Goal: Transaction & Acquisition: Subscribe to service/newsletter

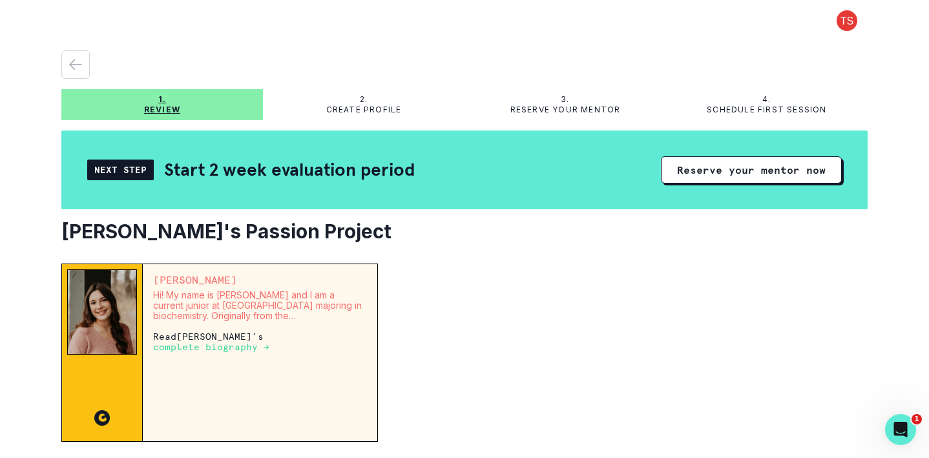
click at [845, 27] on span at bounding box center [846, 20] width 41 height 21
click at [125, 171] on div "Next Step" at bounding box center [120, 170] width 67 height 21
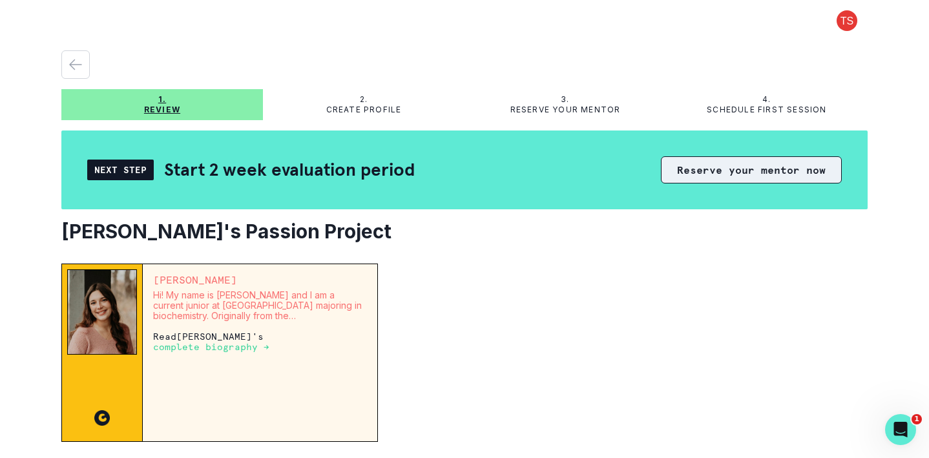
click at [724, 174] on button "Reserve your mentor now" at bounding box center [751, 169] width 181 height 27
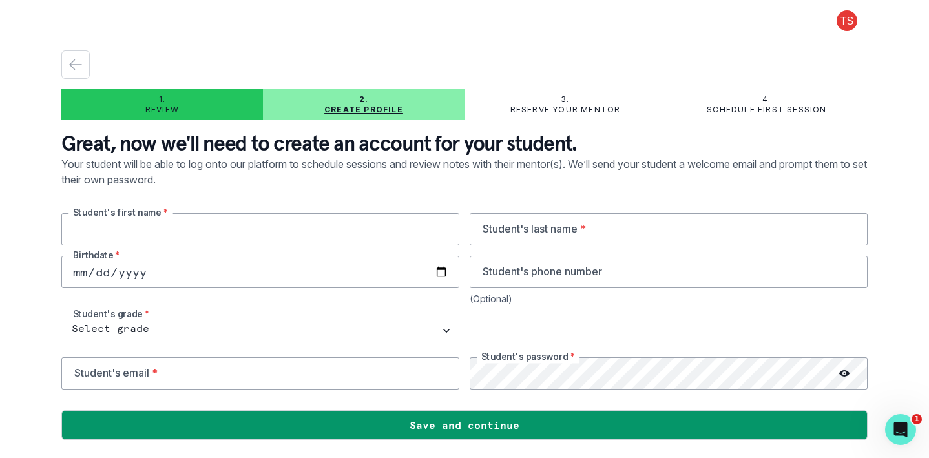
click at [317, 225] on input "text" at bounding box center [260, 229] width 398 height 32
type input "Nysa"
click at [610, 238] on input "text" at bounding box center [669, 229] width 398 height 32
type input "[PERSON_NAME]"
type input "[DATE]"
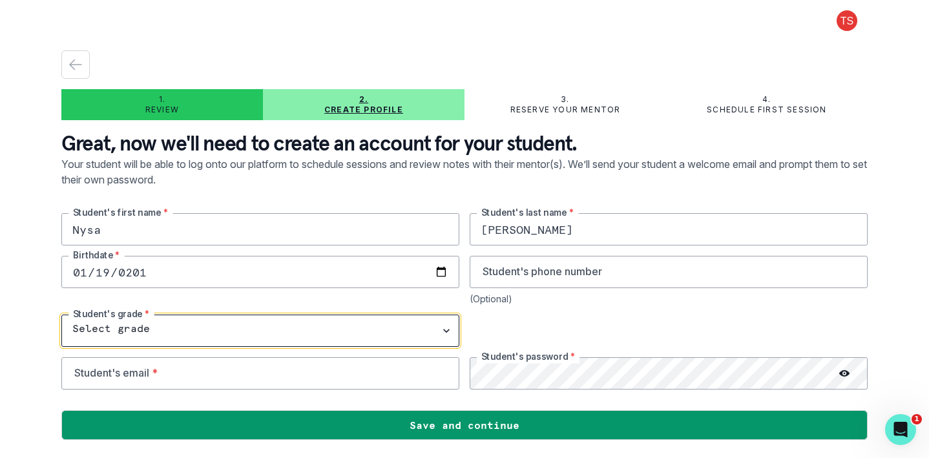
click at [444, 331] on select "Select grade 1st Grade 2nd Grade 3rd Grade 4th Grade 5th Grade 6th Grade 7th Gr…" at bounding box center [260, 331] width 398 height 32
select select "10th Grade"
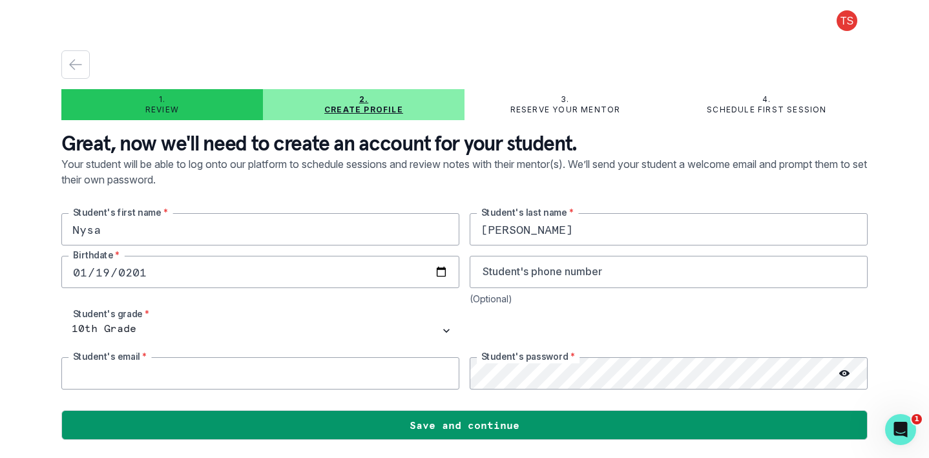
click at [314, 375] on input "email" at bounding box center [260, 373] width 398 height 32
type input "[EMAIL_ADDRESS][DOMAIN_NAME]"
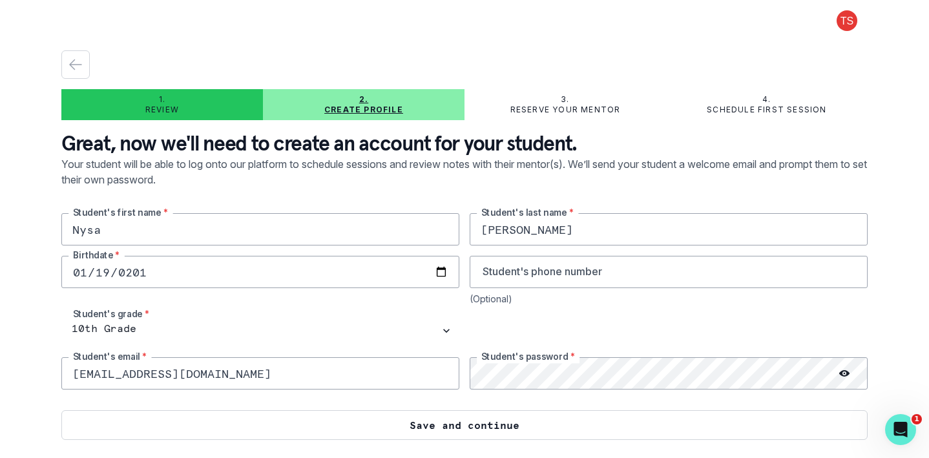
click at [543, 427] on button "Save and continue" at bounding box center [464, 425] width 806 height 30
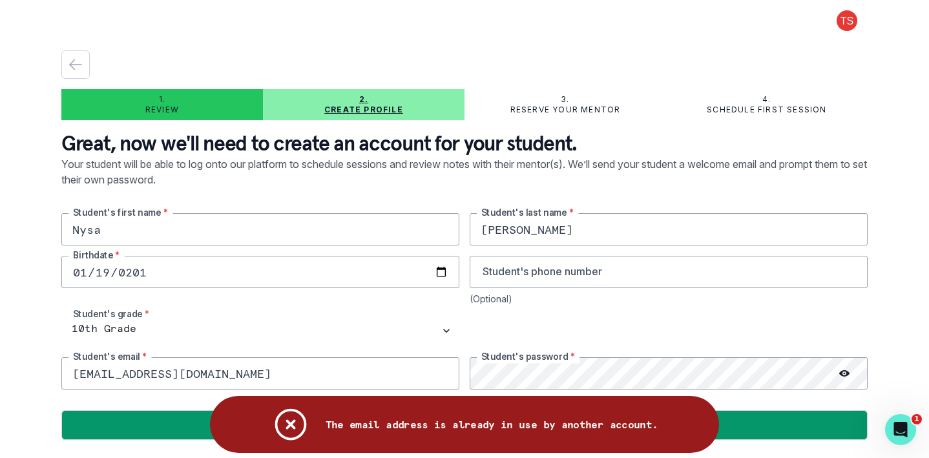
click at [74, 68] on icon "button" at bounding box center [76, 65] width 12 height 10
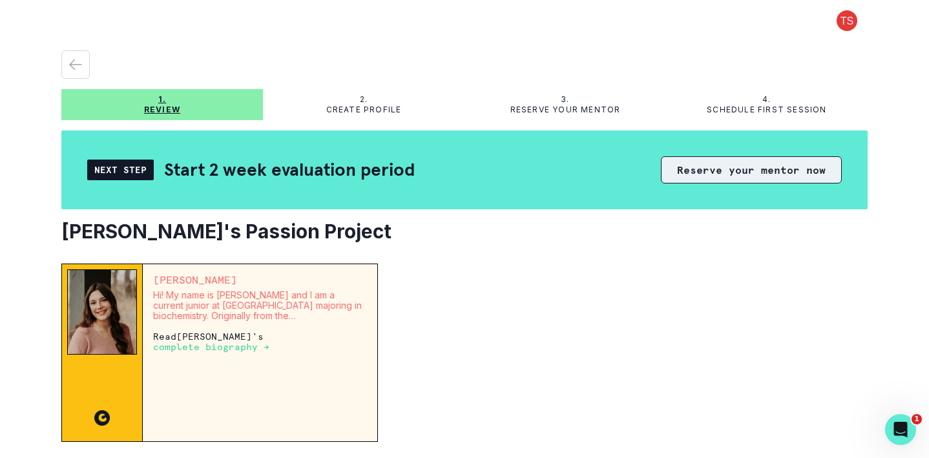
click at [722, 174] on button "Reserve your mentor now" at bounding box center [751, 169] width 181 height 27
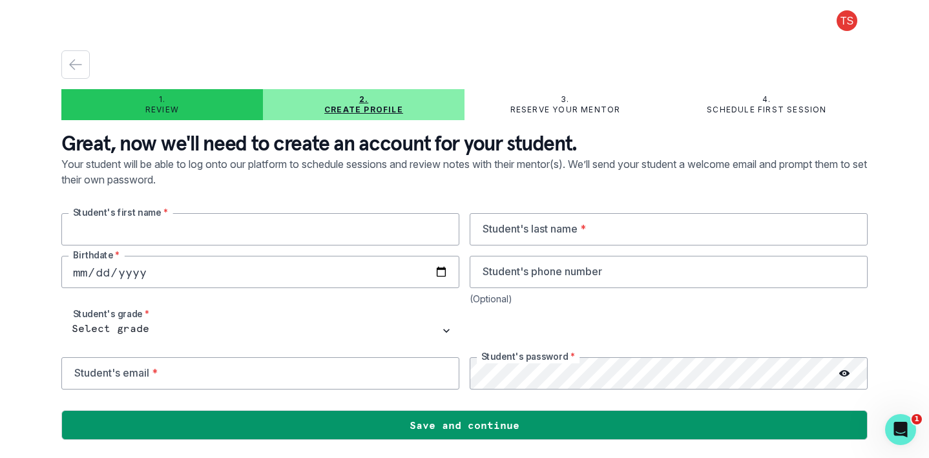
click at [293, 234] on input "text" at bounding box center [260, 229] width 398 height 32
click at [72, 68] on icon "button" at bounding box center [76, 65] width 16 height 16
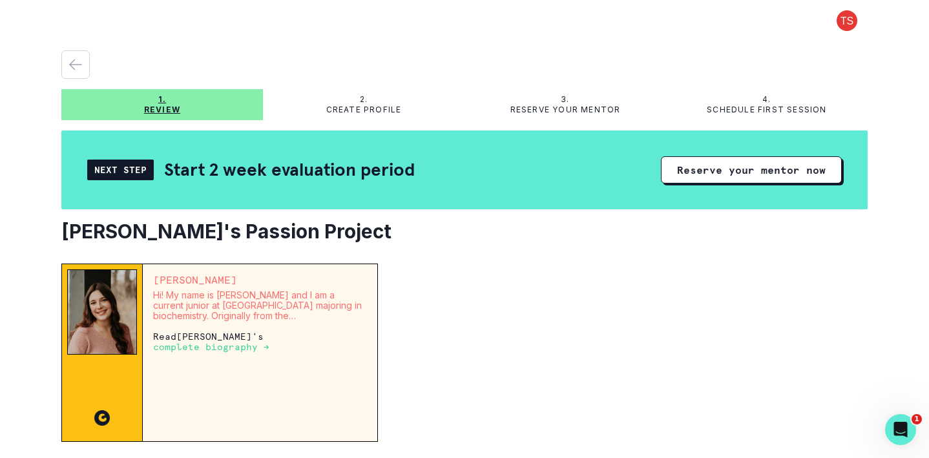
click at [72, 68] on icon "button" at bounding box center [76, 65] width 16 height 16
click at [847, 23] on span at bounding box center [846, 20] width 41 height 21
click at [904, 134] on div "Log out 1. Review 2. Create profile 3. Reserve your mentor 4. Schedule first se…" at bounding box center [464, 229] width 929 height 458
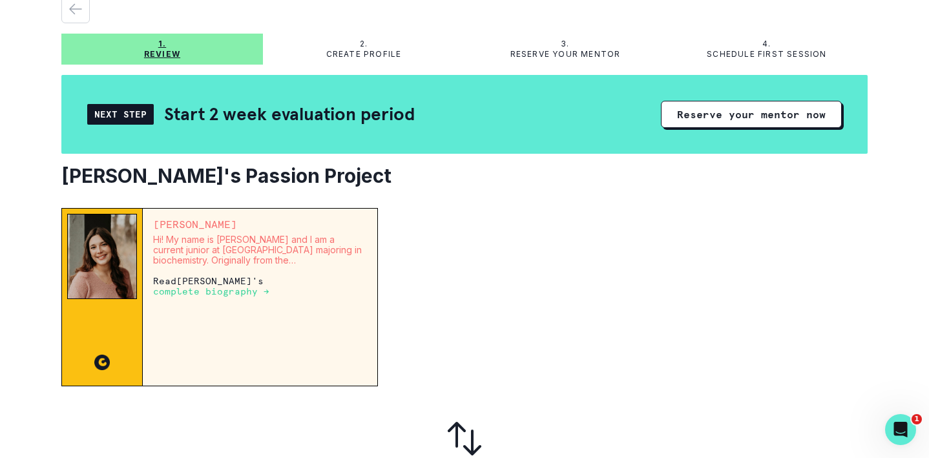
scroll to position [54, 0]
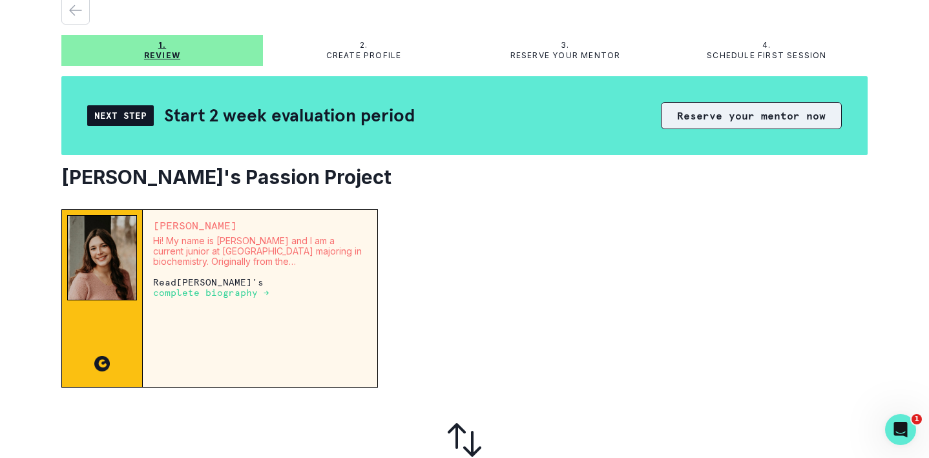
click at [720, 123] on button "Reserve your mentor now" at bounding box center [751, 115] width 181 height 27
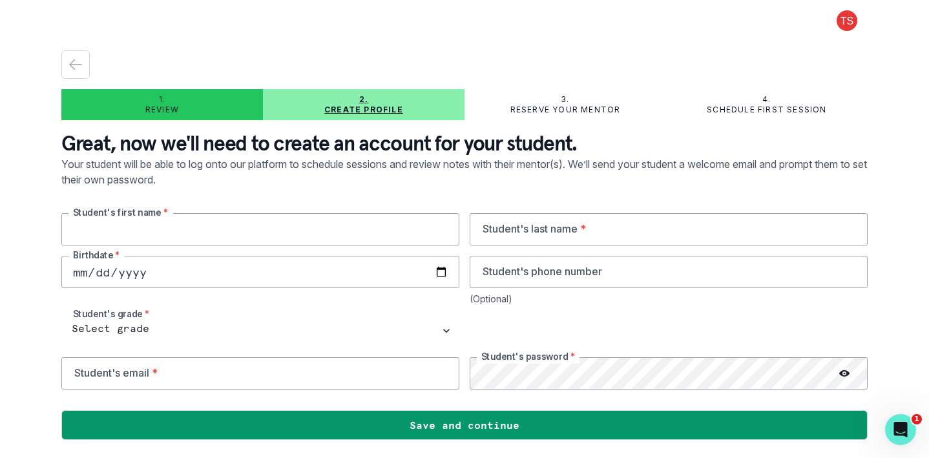
click at [236, 236] on input "text" at bounding box center [260, 229] width 398 height 32
type input "Nysa"
type input "[PERSON_NAME]"
type input "[DATE]"
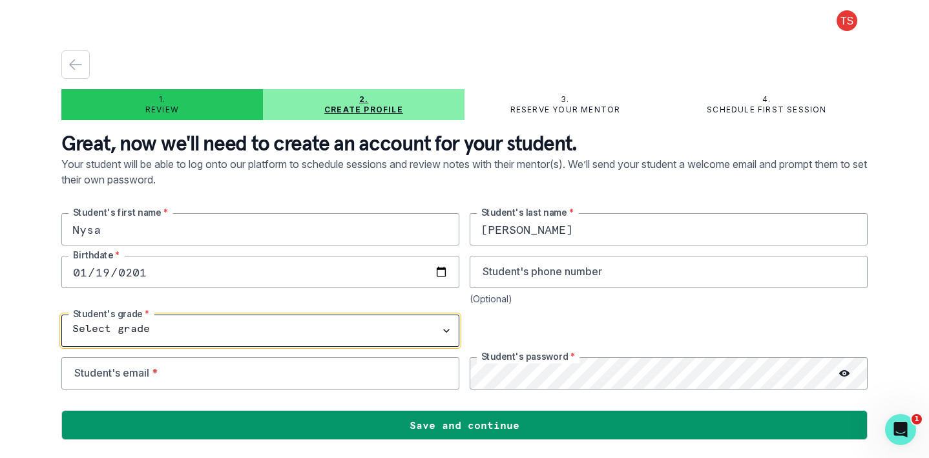
select select "10th Grade"
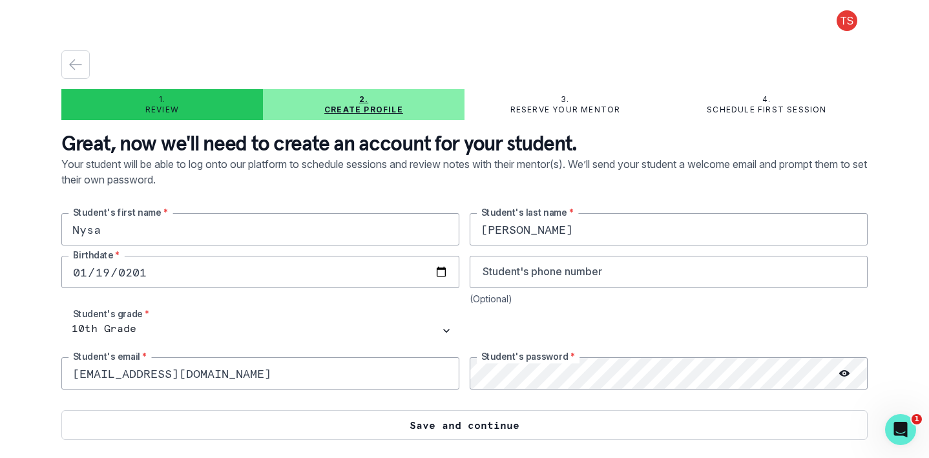
click at [426, 424] on button "Save and continue" at bounding box center [464, 425] width 806 height 30
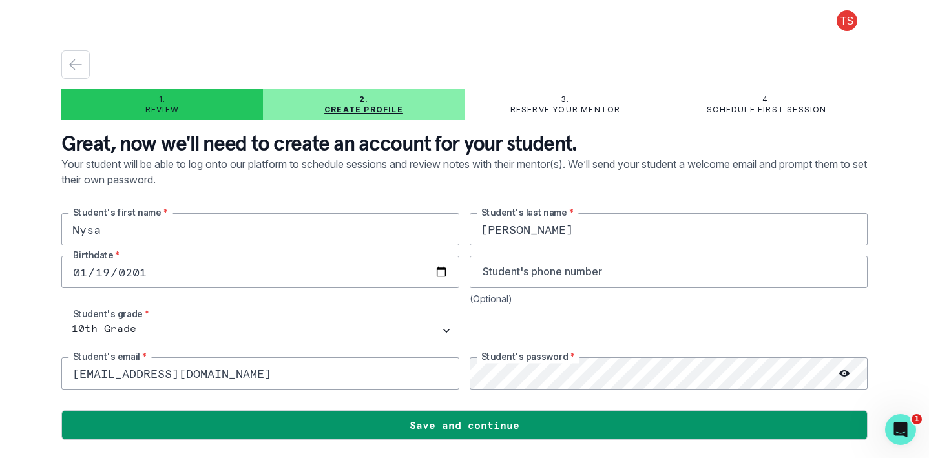
click at [287, 378] on input "[EMAIL_ADDRESS][DOMAIN_NAME]" at bounding box center [260, 373] width 398 height 32
type input "[EMAIL_ADDRESS][DOMAIN_NAME]"
click at [842, 371] on icon at bounding box center [844, 373] width 10 height 6
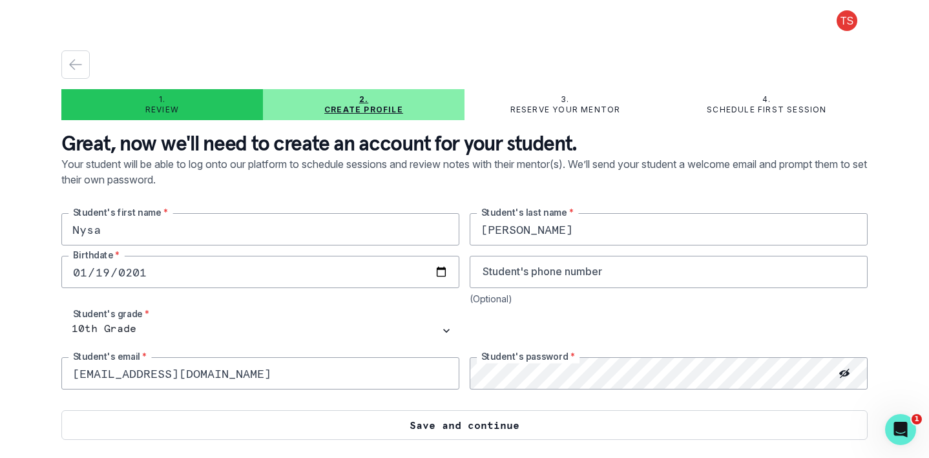
click at [625, 421] on button "Save and continue" at bounding box center [464, 425] width 806 height 30
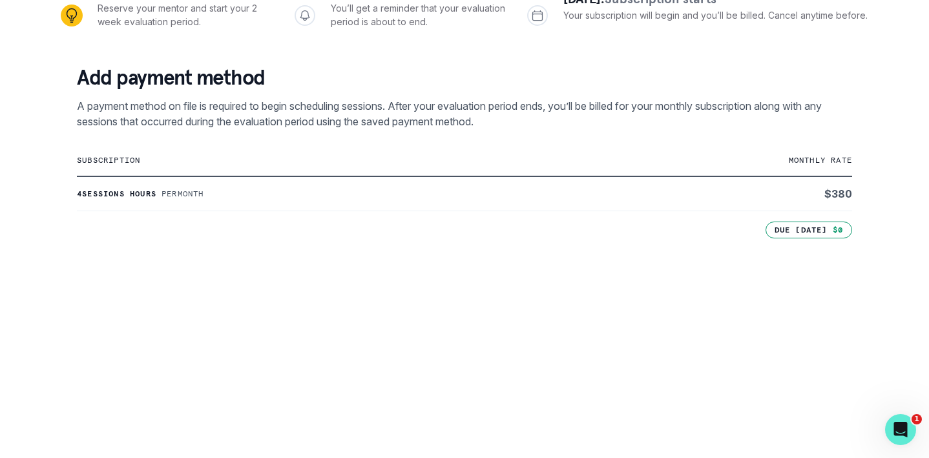
scroll to position [189, 0]
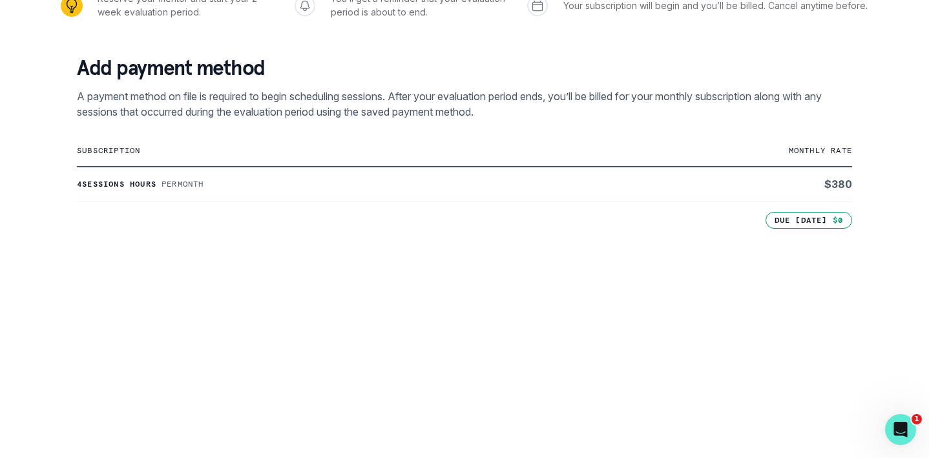
click at [100, 183] on p "4 sessions hours" at bounding box center [116, 184] width 79 height 10
click at [215, 193] on td "4 sessions hours Per month" at bounding box center [335, 184] width 517 height 35
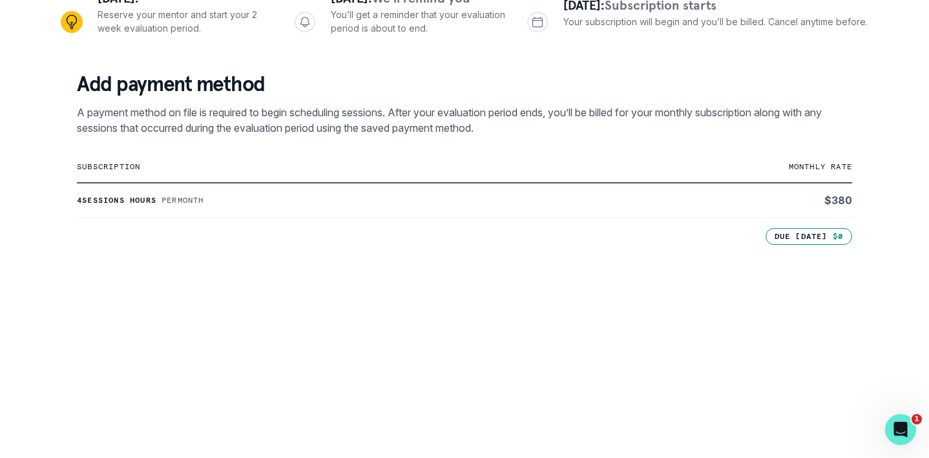
scroll to position [172, 0]
click at [837, 240] on p "$0" at bounding box center [838, 237] width 10 height 10
click at [796, 201] on td "$ 380" at bounding box center [723, 200] width 258 height 35
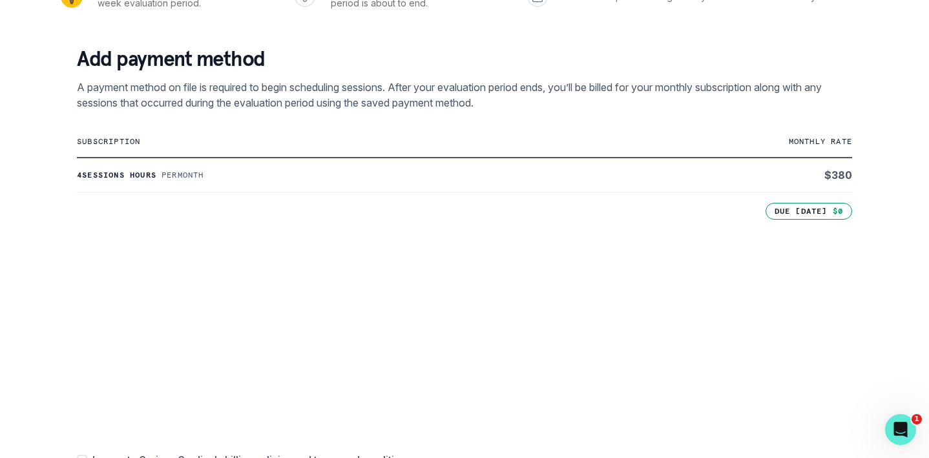
scroll to position [199, 0]
click at [115, 139] on p "subscription" at bounding box center [335, 141] width 517 height 10
click at [114, 178] on p "4 sessions hours" at bounding box center [116, 174] width 79 height 10
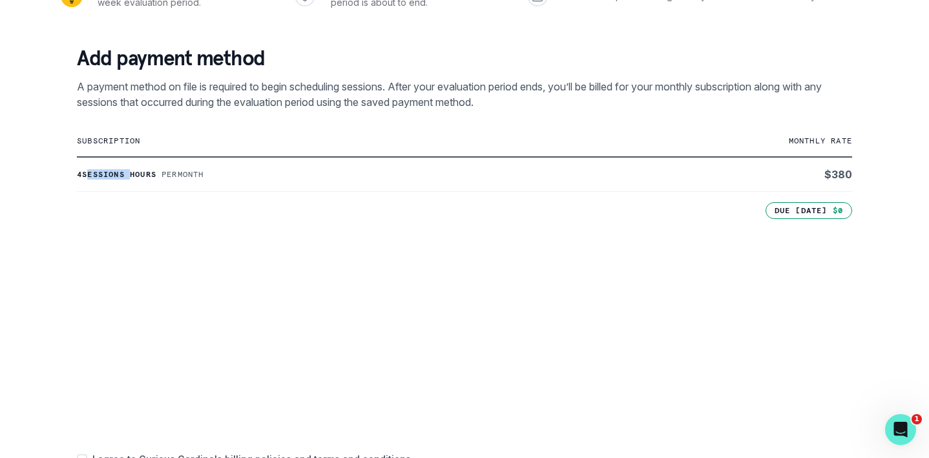
click at [77, 174] on p "4 sessions hours" at bounding box center [116, 174] width 79 height 10
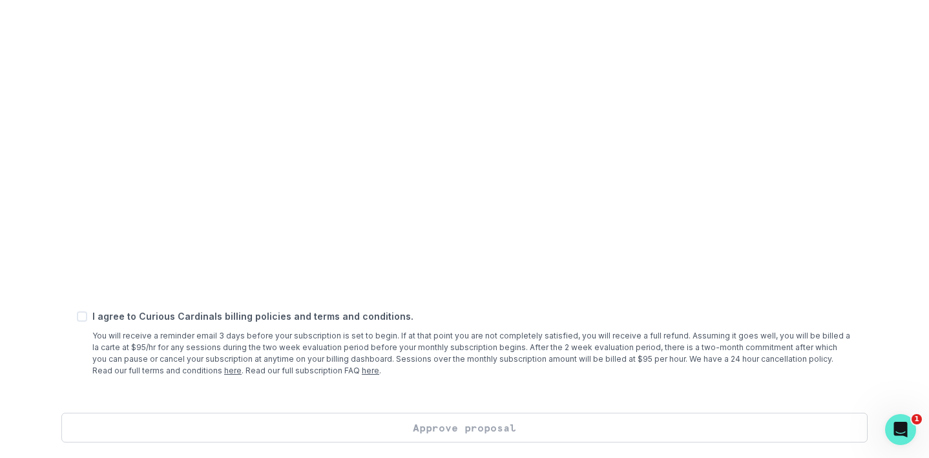
scroll to position [505, 0]
click at [80, 319] on span at bounding box center [82, 316] width 10 height 10
click at [77, 317] on input "checkbox" at bounding box center [76, 317] width 1 height 1
checkbox input "true"
click at [468, 428] on button "Approve proposal" at bounding box center [464, 428] width 806 height 30
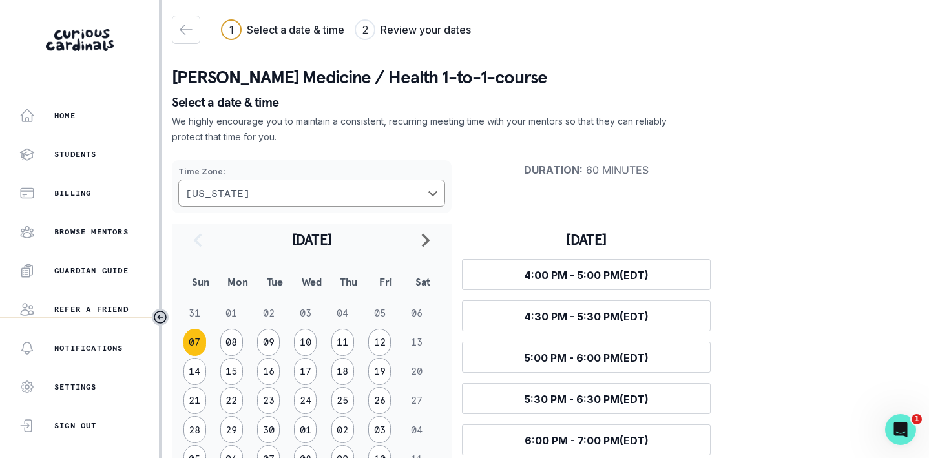
click at [185, 31] on icon "button" at bounding box center [186, 30] width 16 height 16
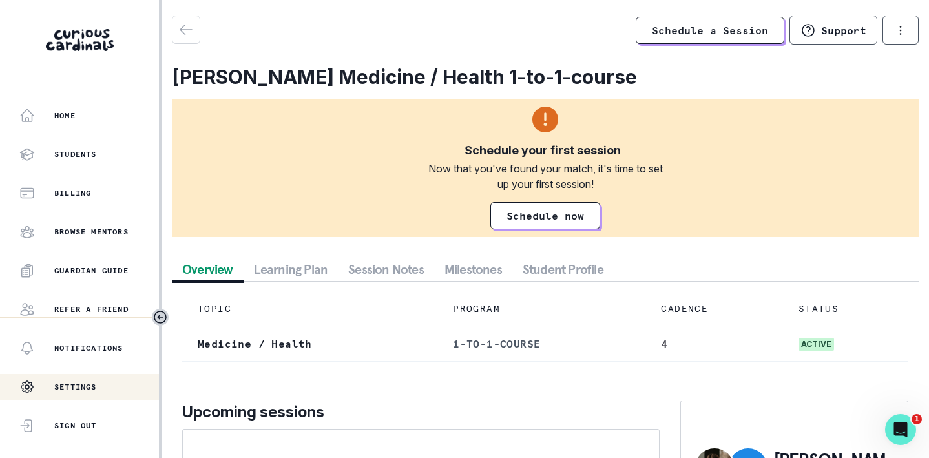
click at [85, 390] on p "Settings" at bounding box center [75, 387] width 43 height 10
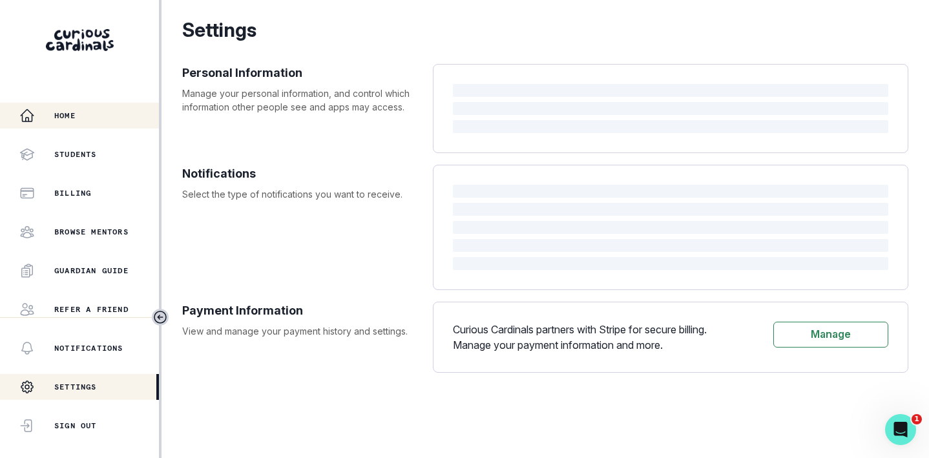
click at [68, 114] on p "Home" at bounding box center [64, 115] width 21 height 10
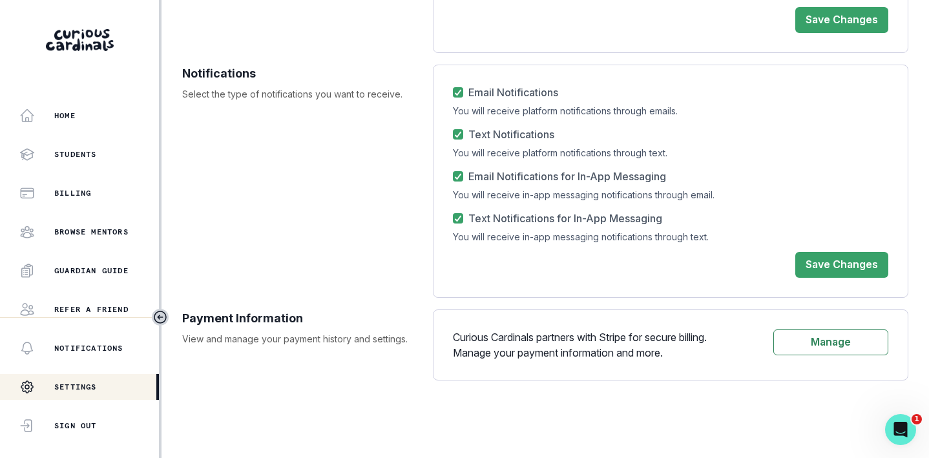
scroll to position [315, 0]
click at [817, 344] on button "Manage" at bounding box center [830, 342] width 115 height 26
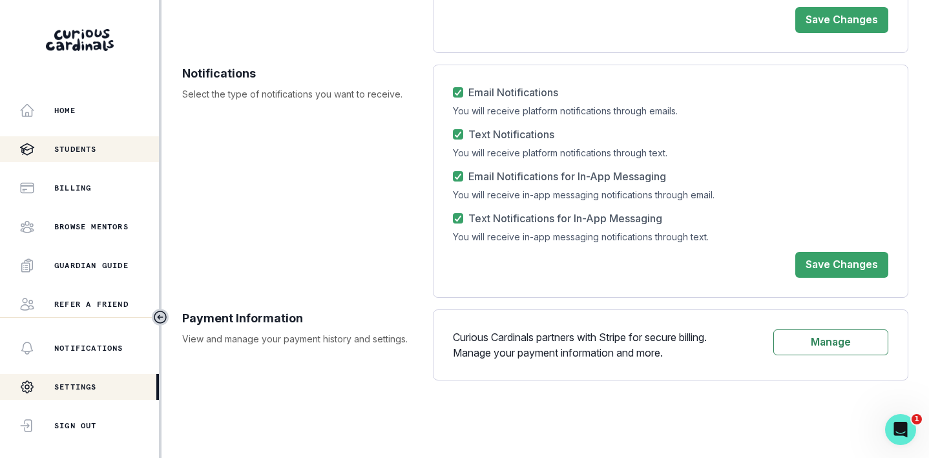
scroll to position [5, 0]
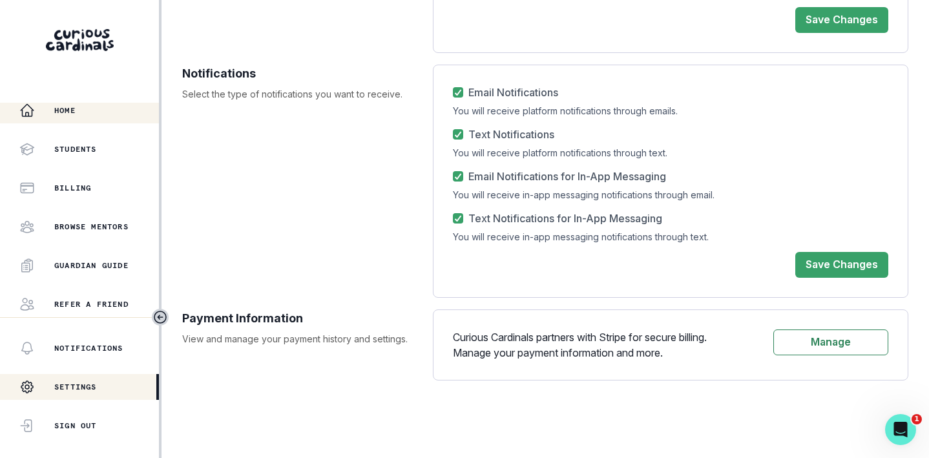
click at [70, 109] on p "Home" at bounding box center [64, 110] width 21 height 10
